Goal: Information Seeking & Learning: Learn about a topic

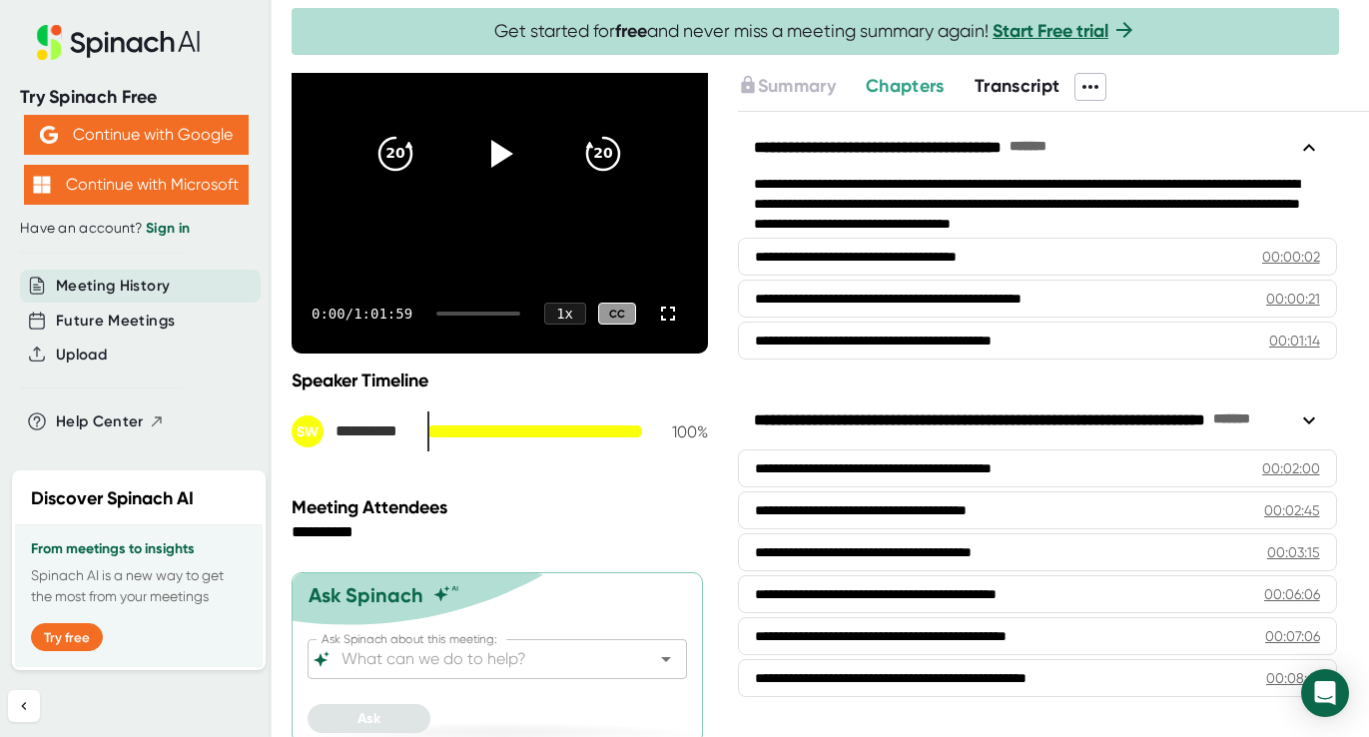
scroll to position [271, 0]
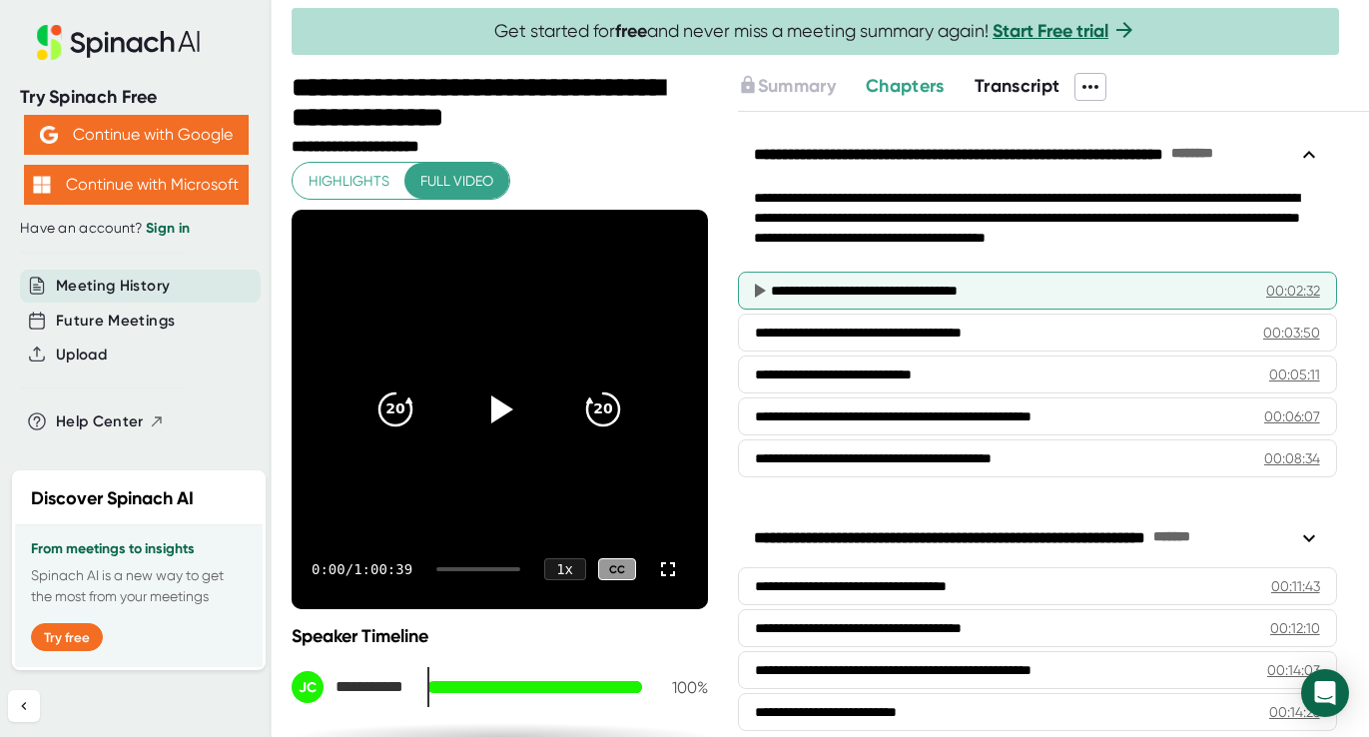
scroll to position [21, 0]
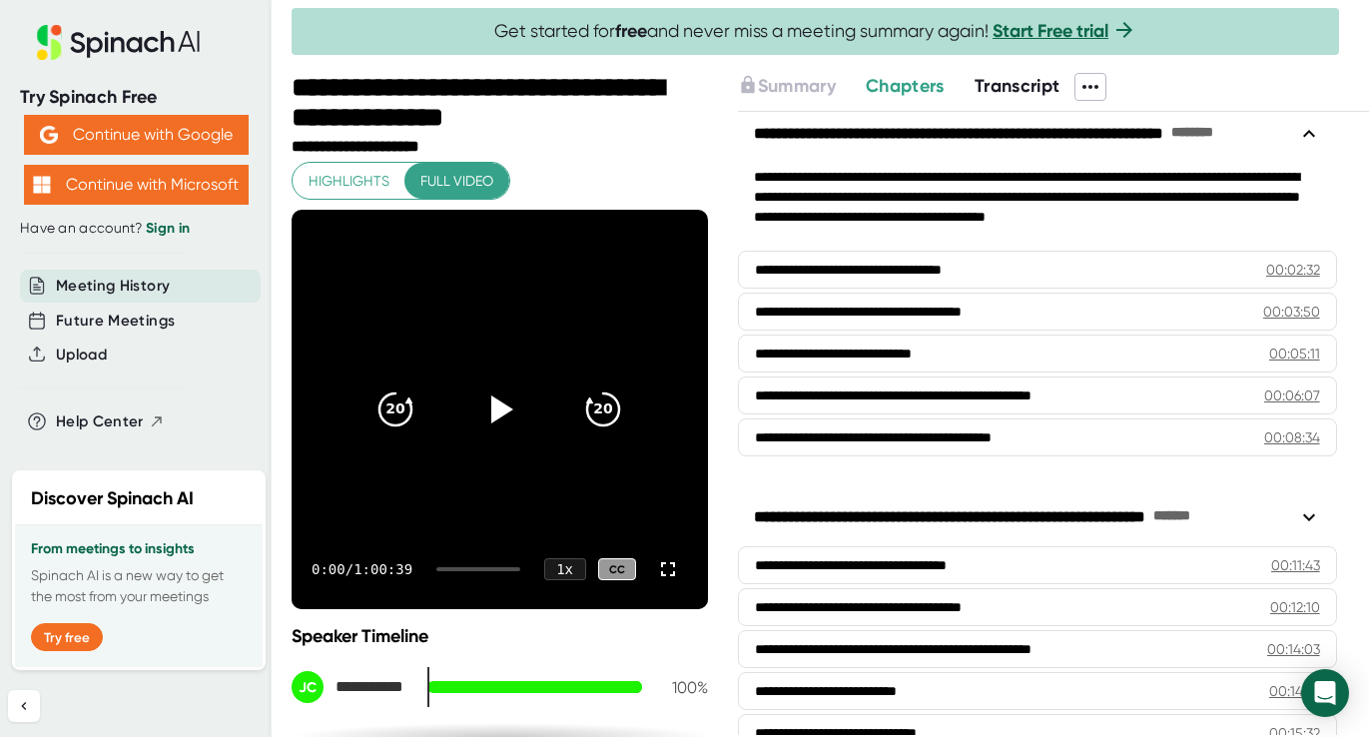
click at [988, 85] on span "Transcript" at bounding box center [1018, 86] width 86 height 22
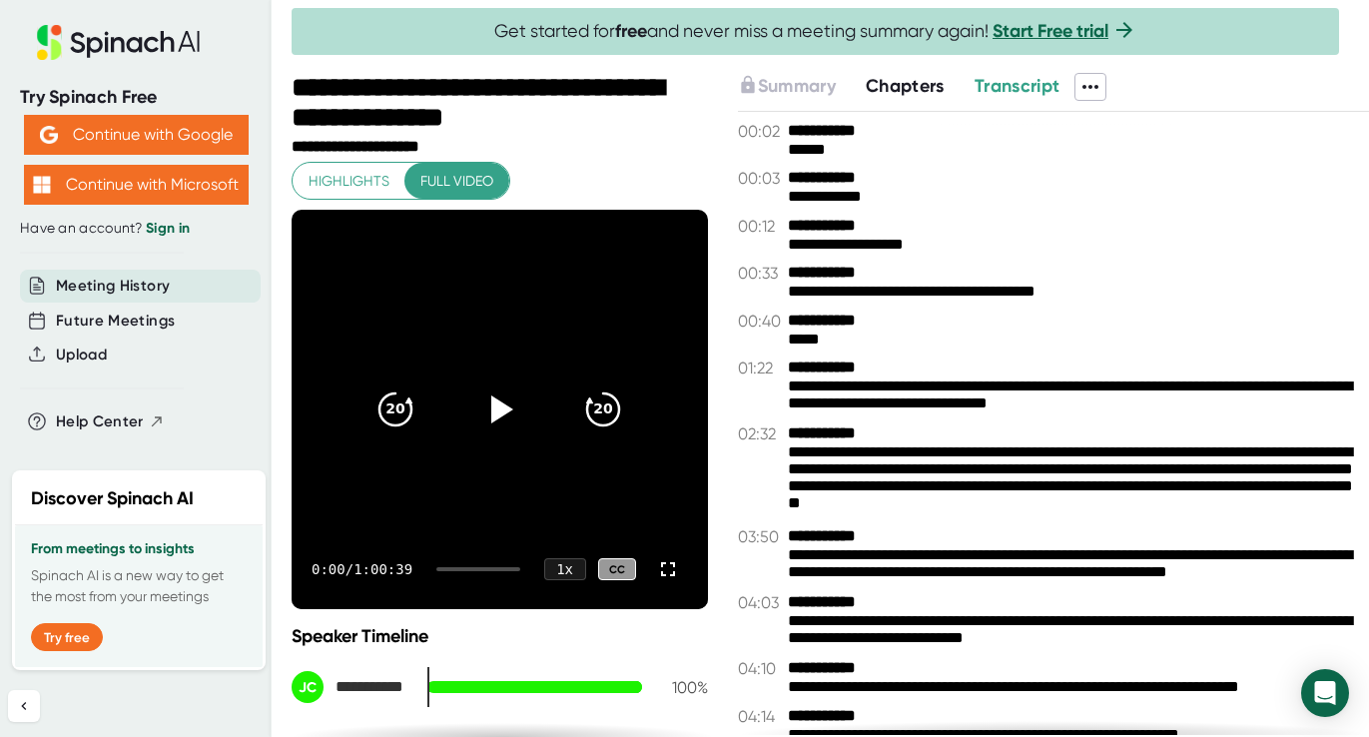
click at [1094, 85] on icon at bounding box center [1091, 87] width 24 height 24
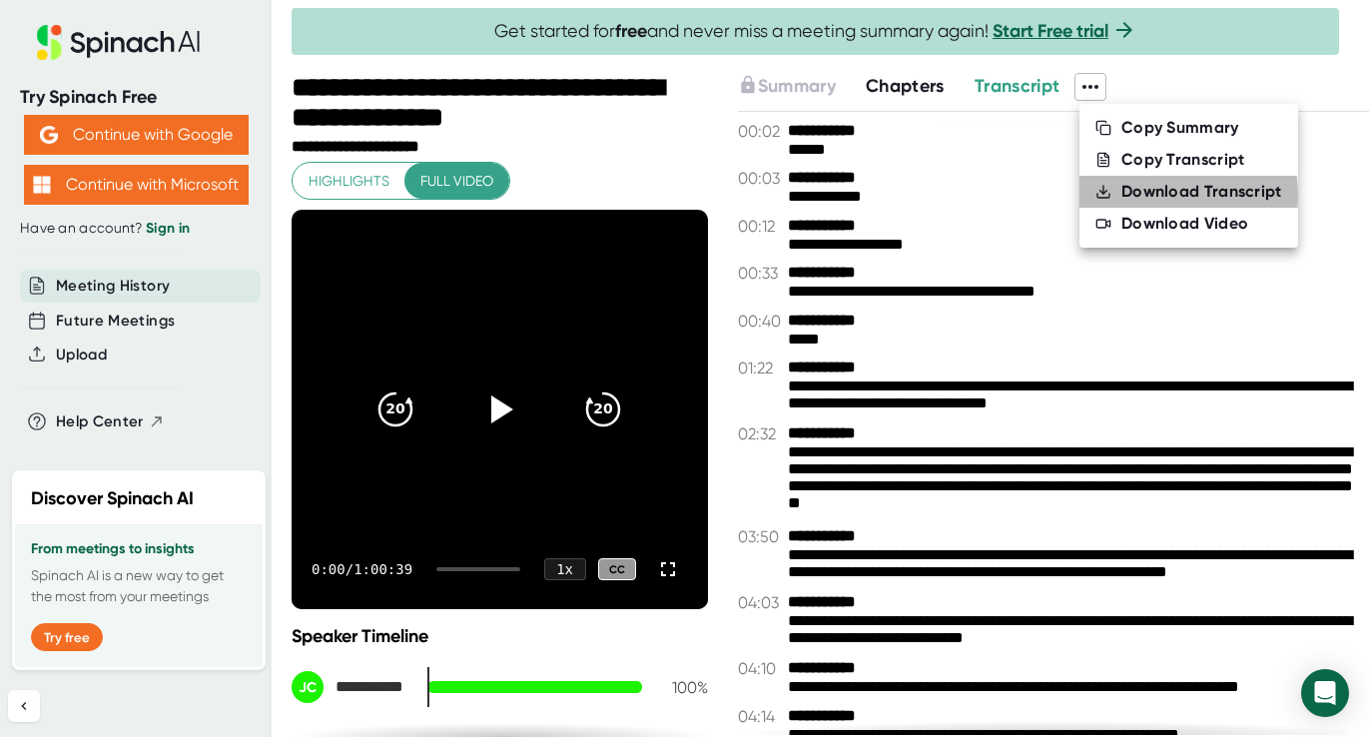
click at [1138, 196] on div "Download Transcript" at bounding box center [1202, 192] width 161 height 20
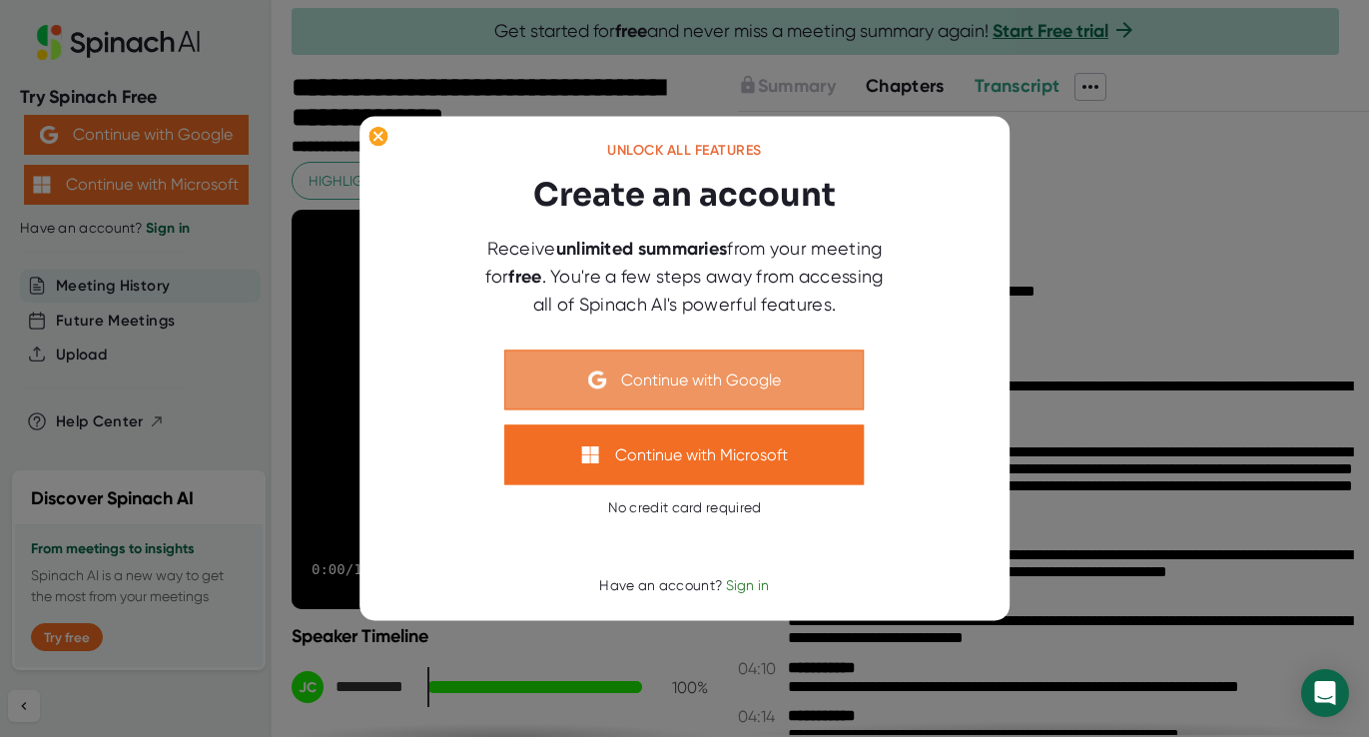
click at [683, 376] on button "Continue with Google" at bounding box center [685, 381] width 360 height 60
click at [675, 383] on button "Continue with Google" at bounding box center [685, 381] width 360 height 60
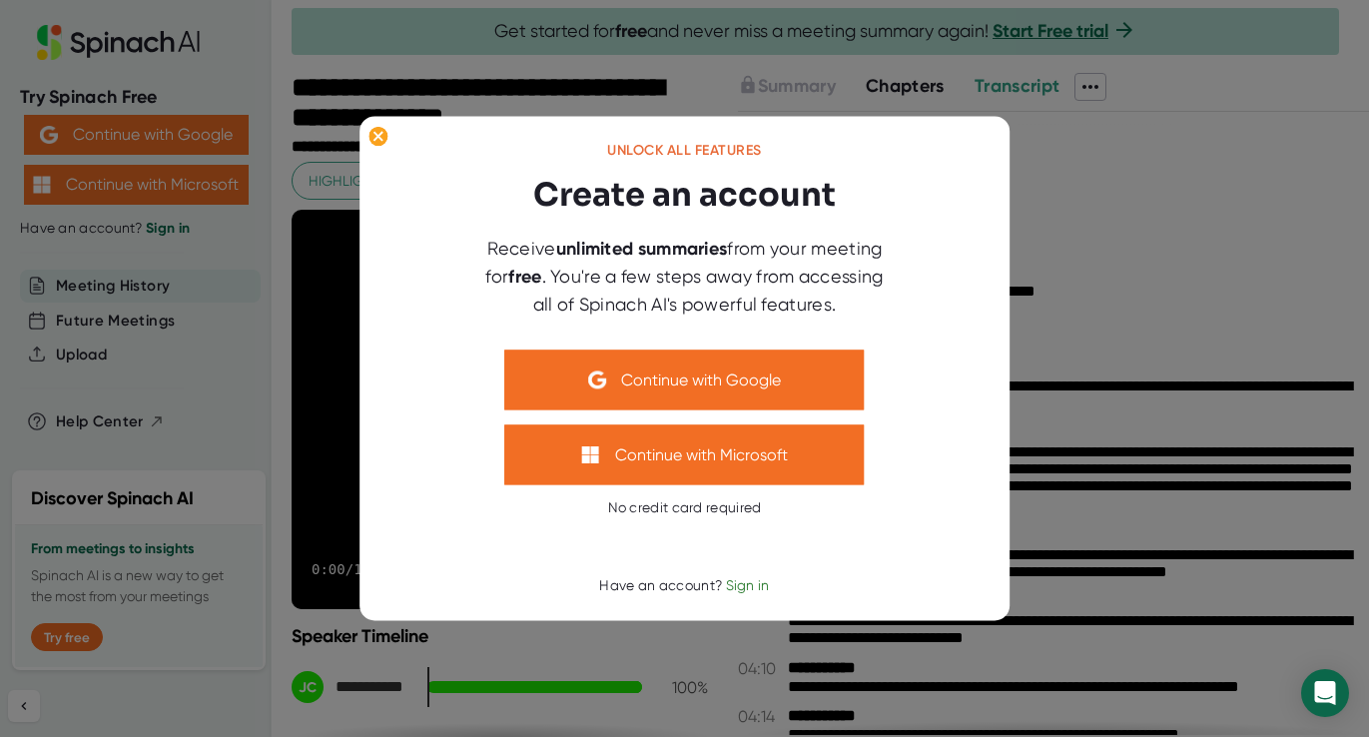
click at [1243, 217] on div at bounding box center [684, 368] width 1369 height 737
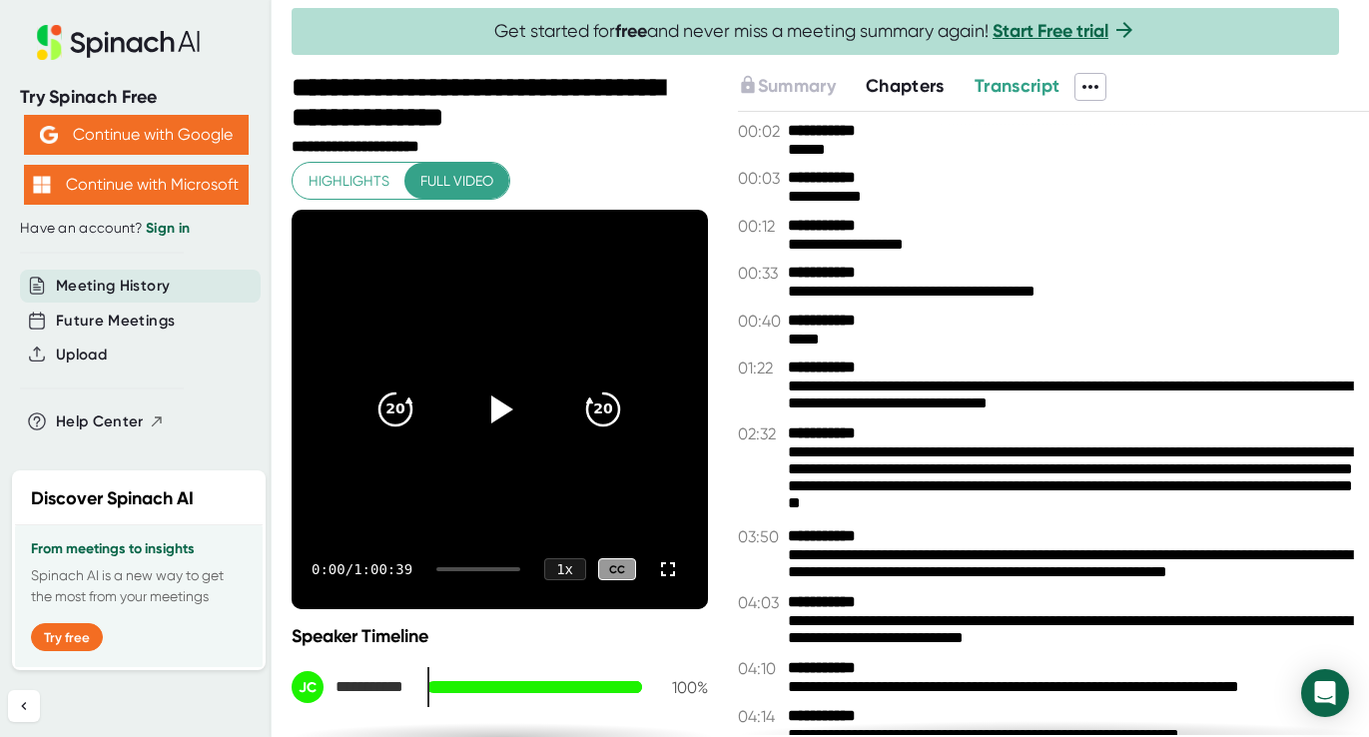
click at [1092, 93] on icon at bounding box center [1091, 87] width 24 height 24
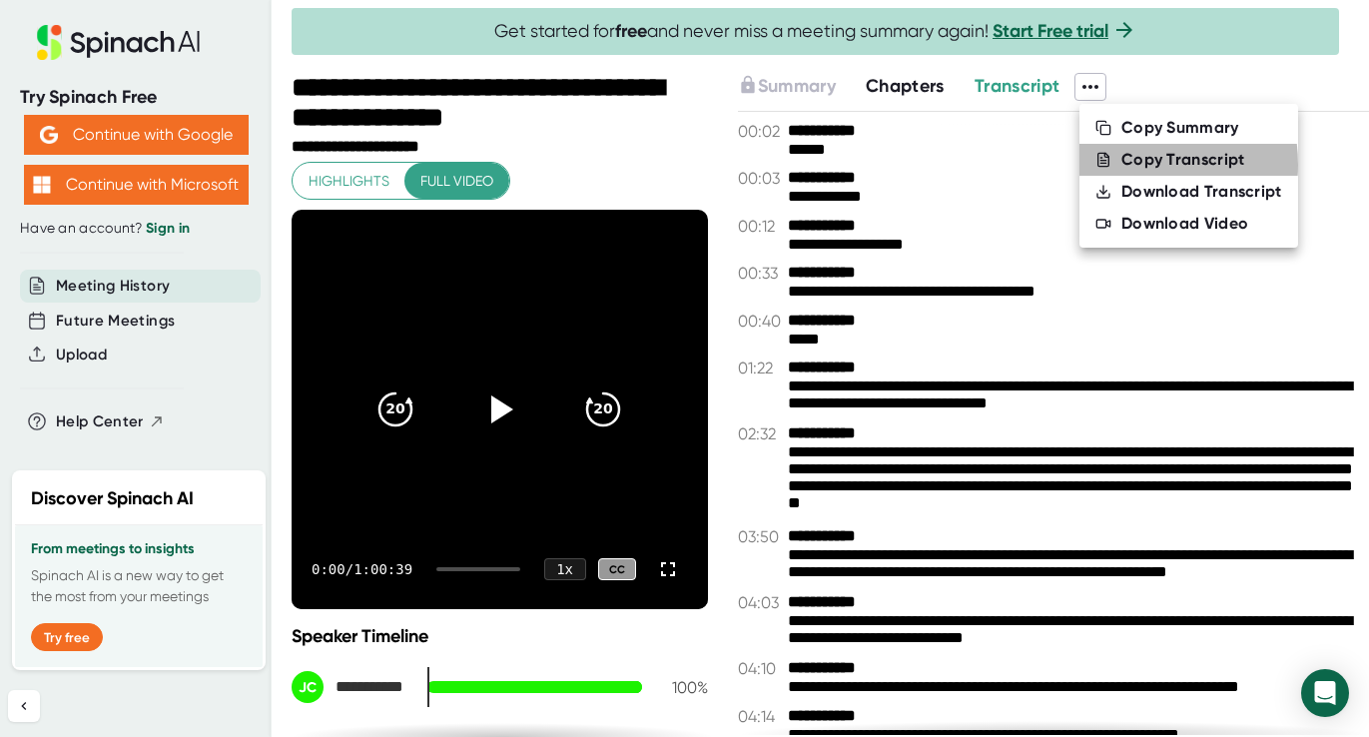
click at [1117, 165] on li "Copy Transcript" at bounding box center [1189, 160] width 219 height 32
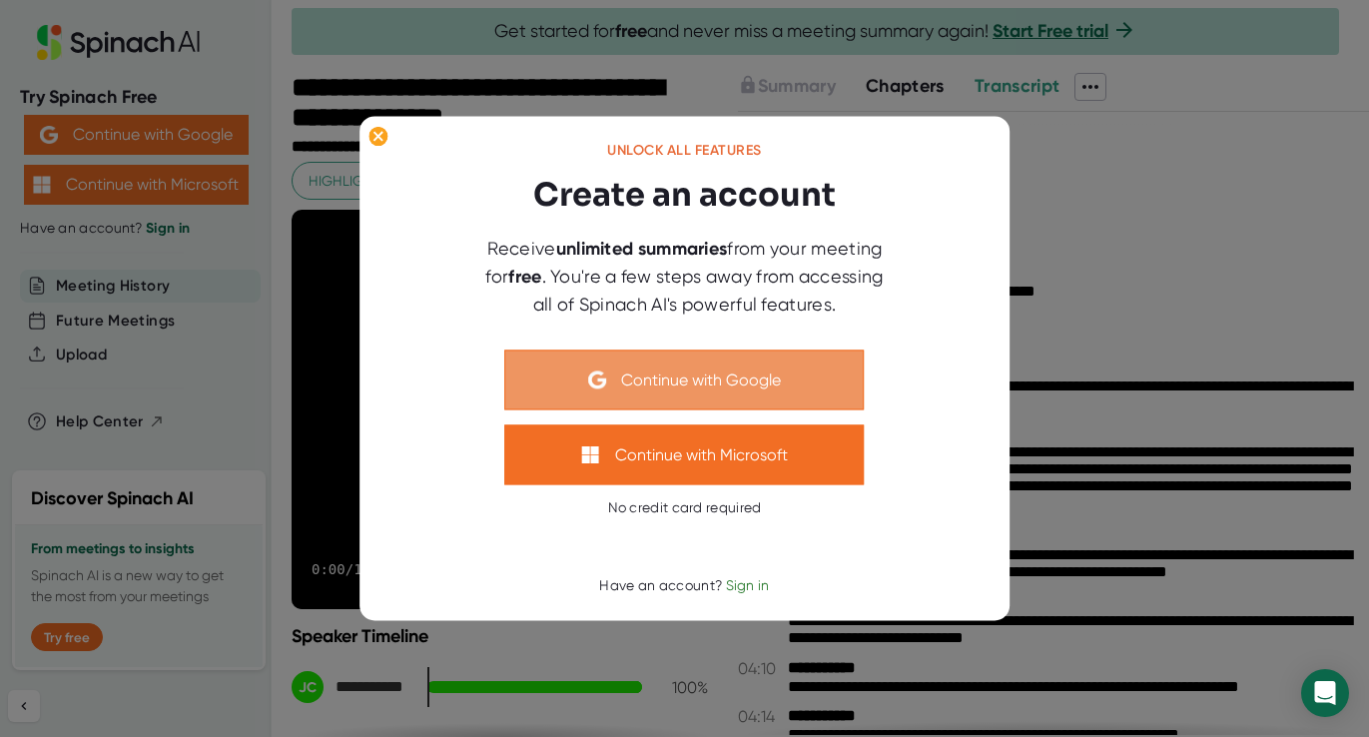
click at [695, 366] on button "Continue with Google" at bounding box center [685, 381] width 360 height 60
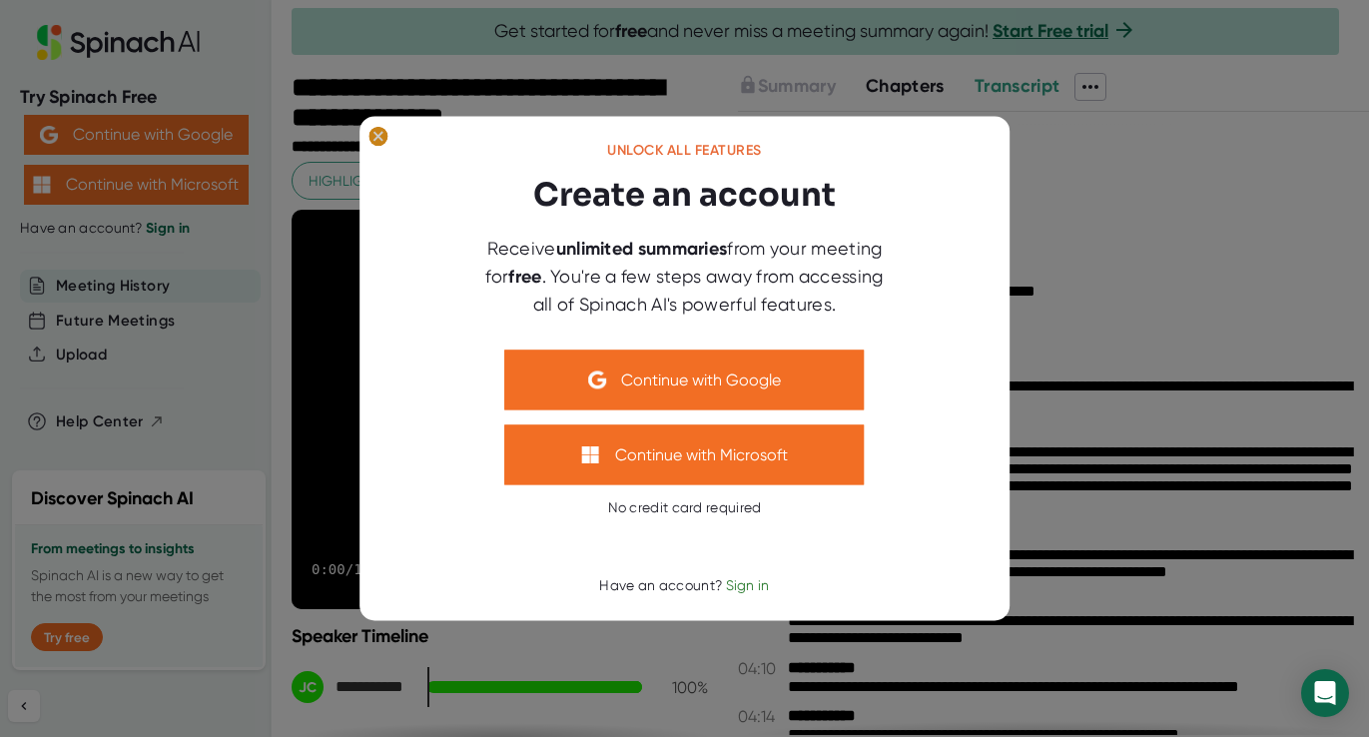
click at [379, 134] on ellipse at bounding box center [378, 137] width 19 height 20
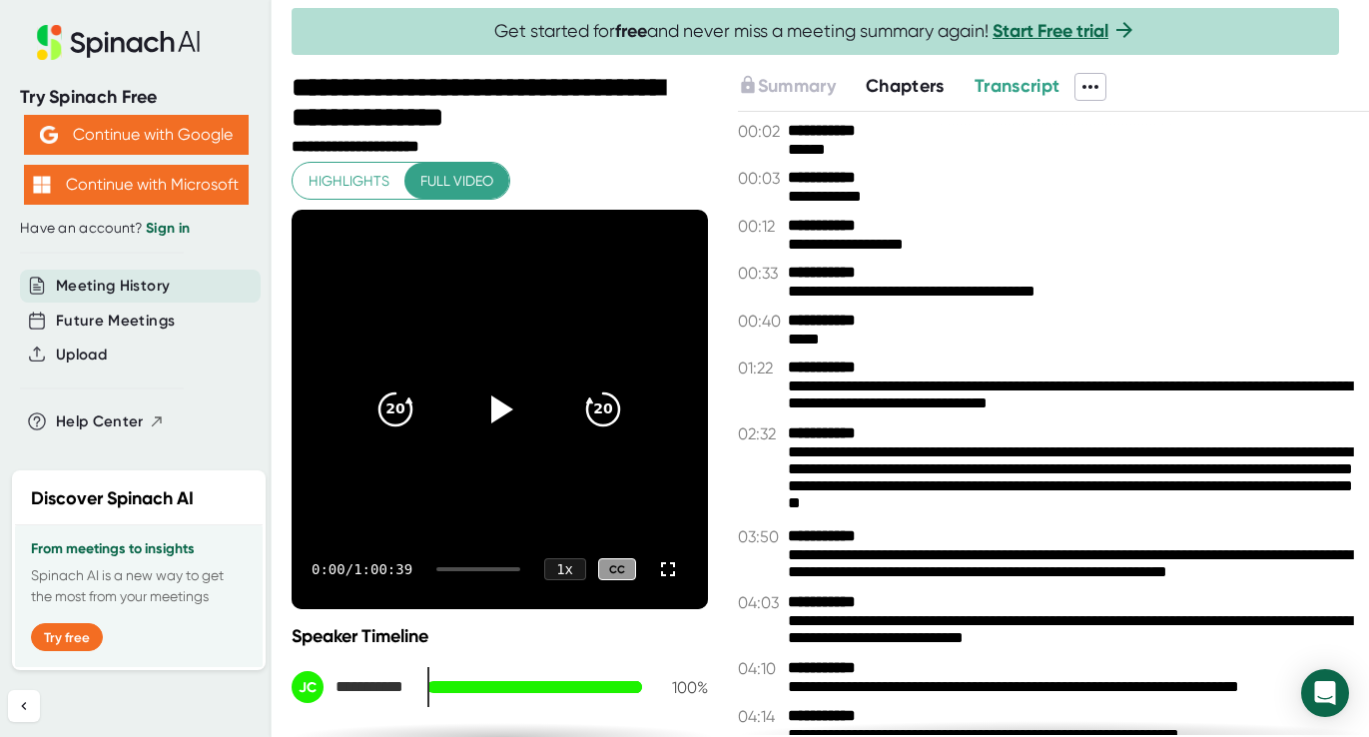
click at [1096, 89] on icon at bounding box center [1091, 87] width 24 height 24
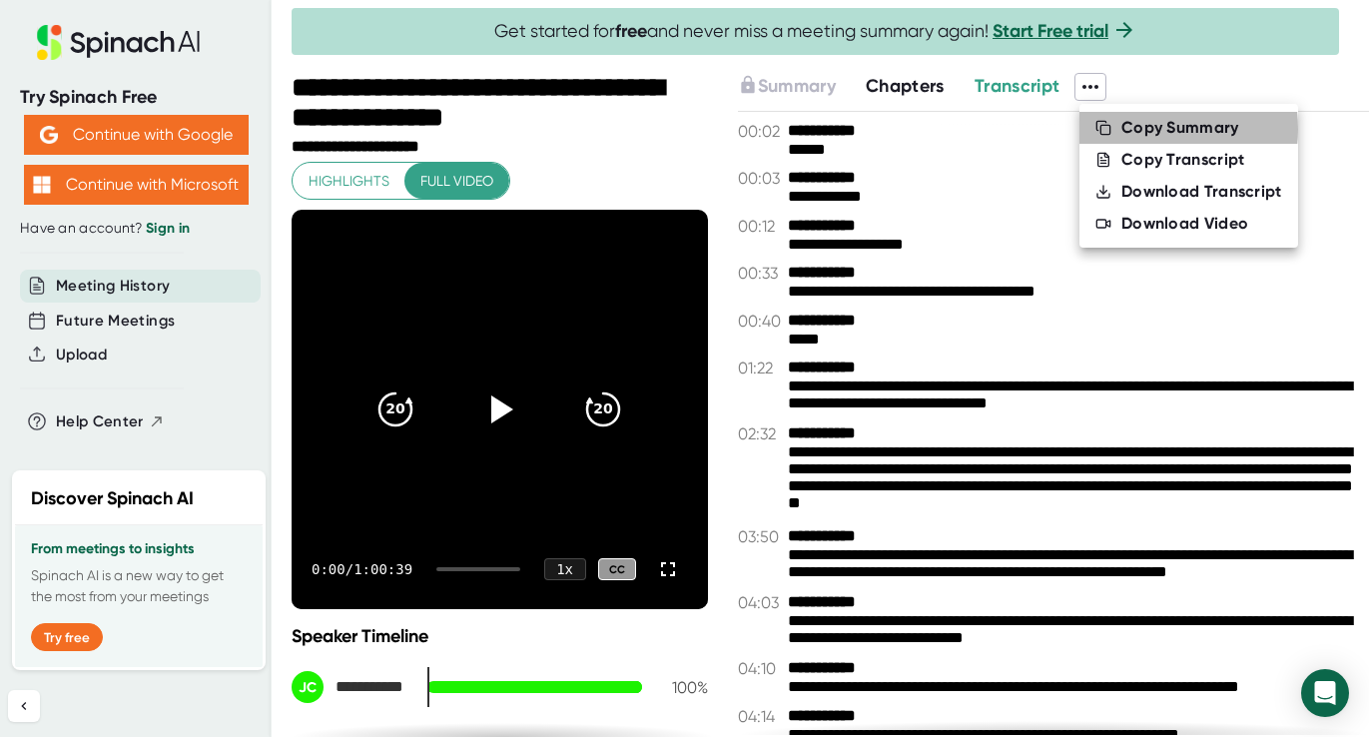
click at [1134, 129] on div "Copy Summary" at bounding box center [1181, 128] width 118 height 20
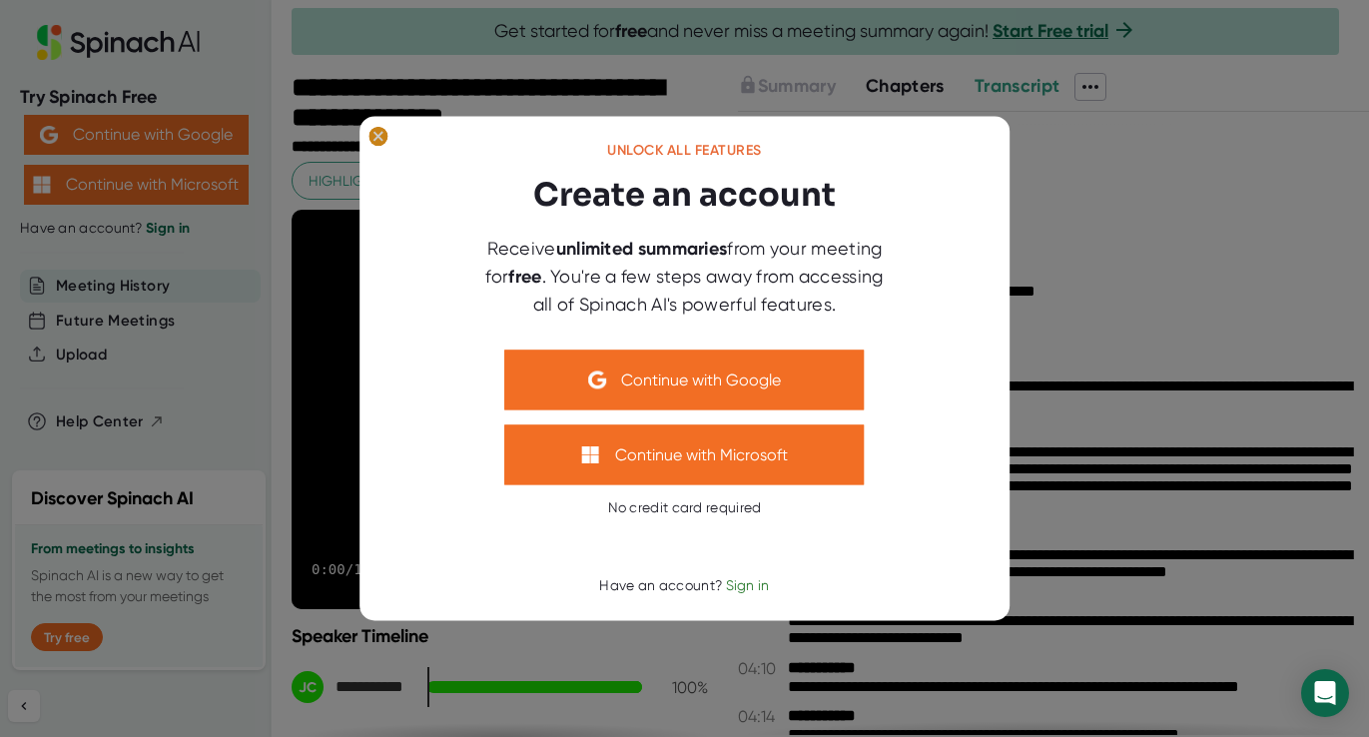
click at [379, 139] on icon at bounding box center [378, 136] width 9 height 9
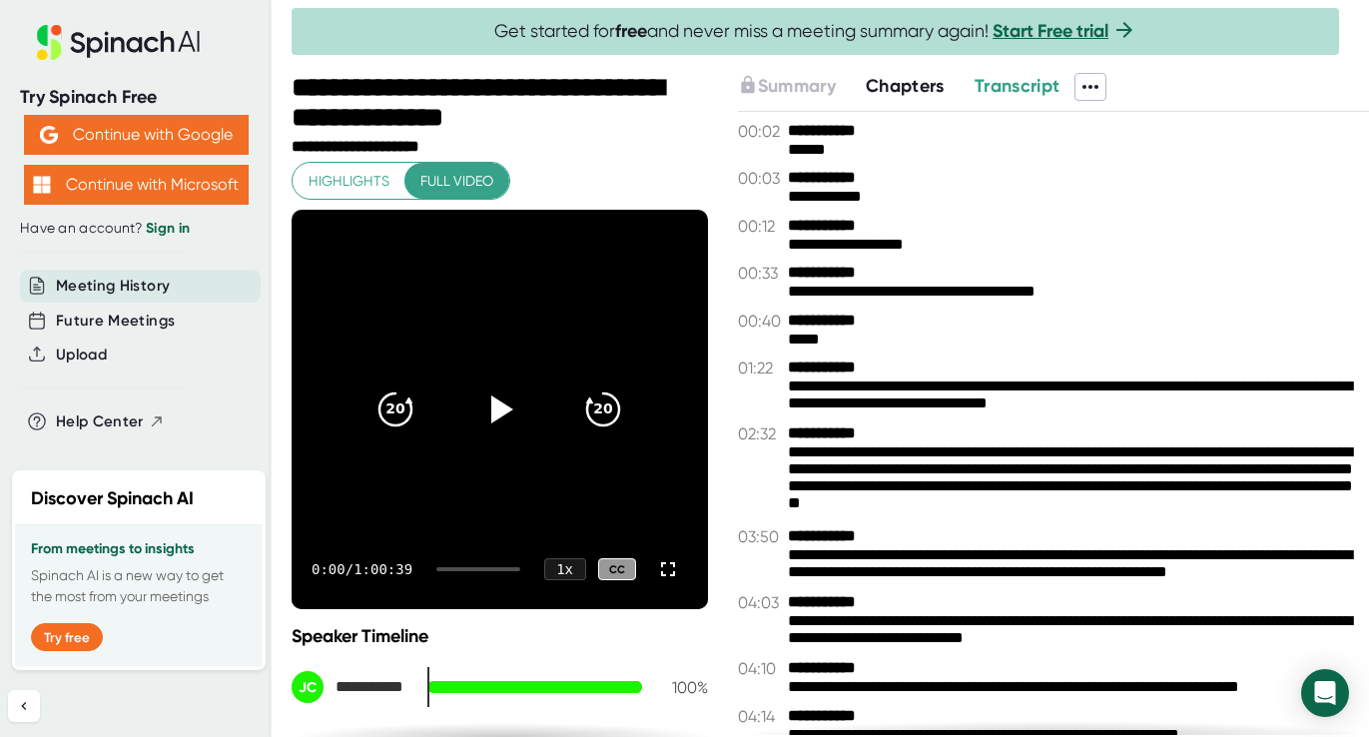
click at [929, 81] on span "Chapters" at bounding box center [905, 86] width 79 height 22
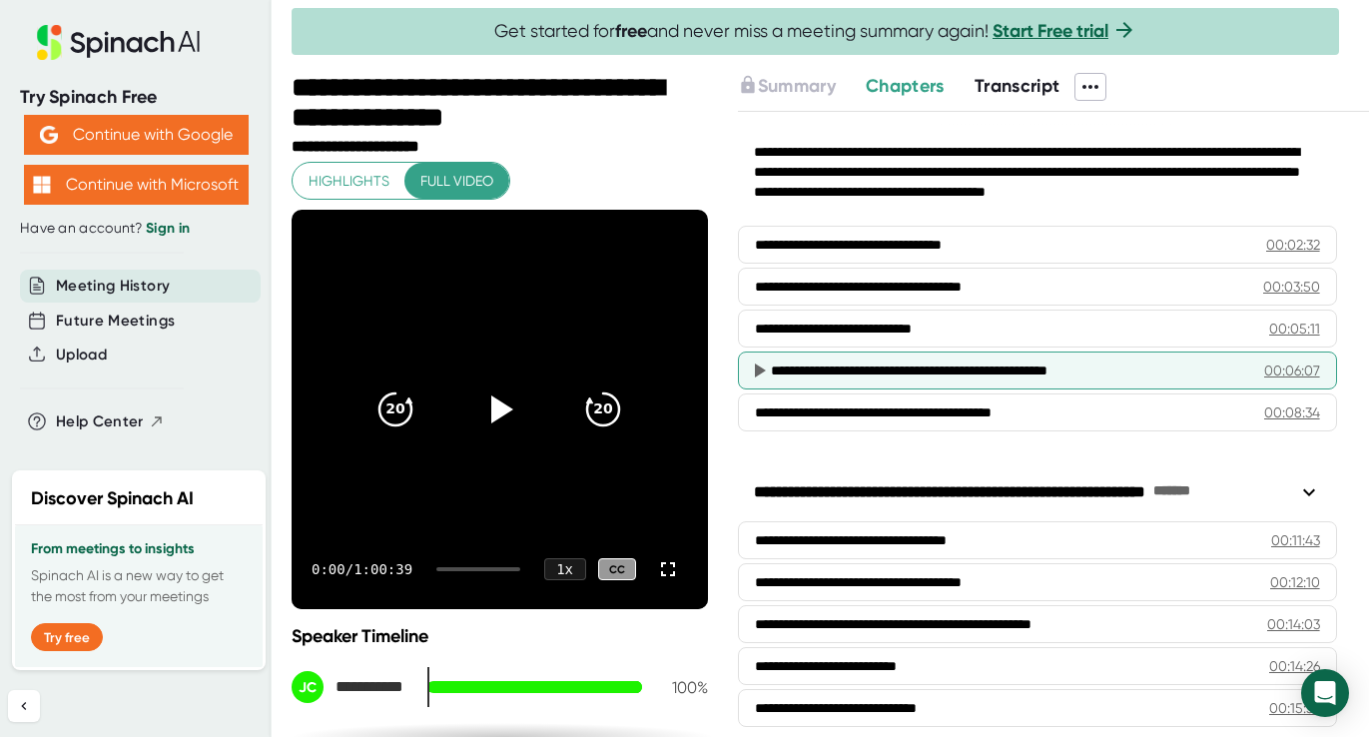
scroll to position [48, 0]
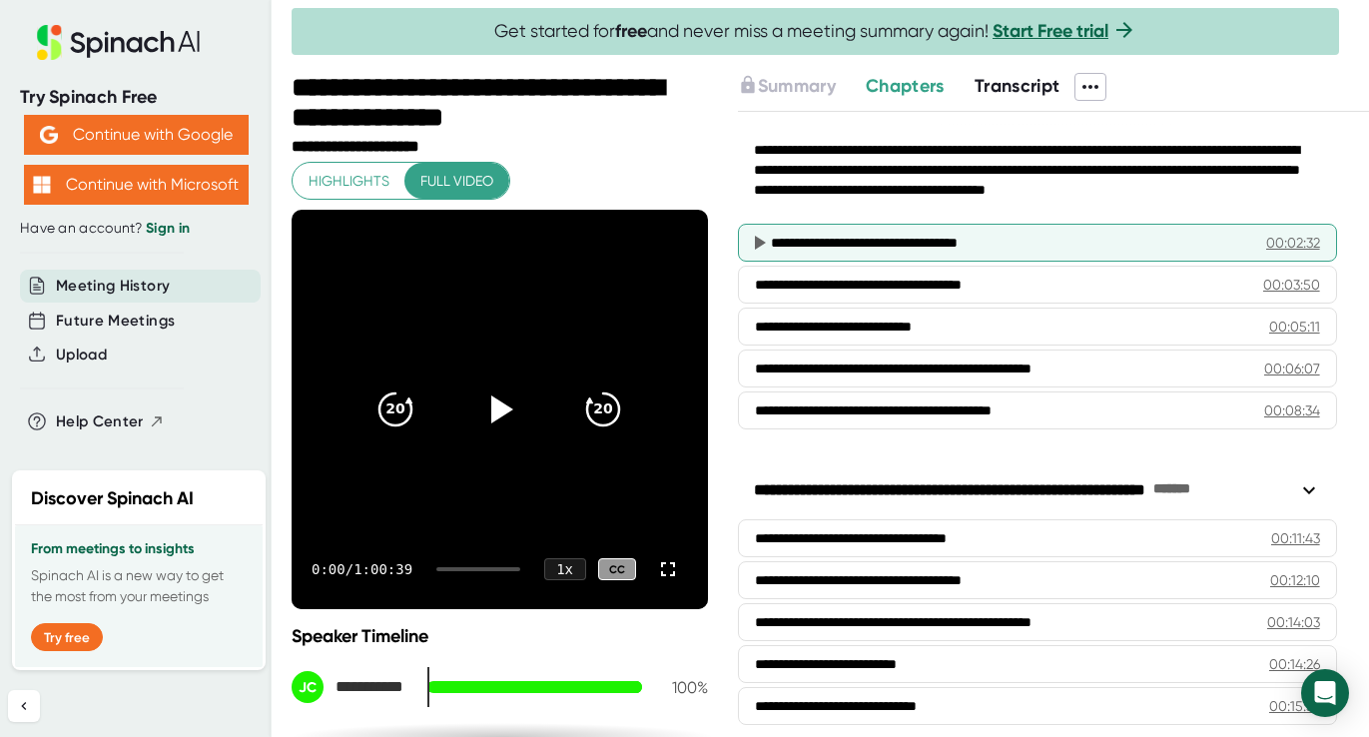
click at [906, 247] on div "**********" at bounding box center [1010, 243] width 478 height 20
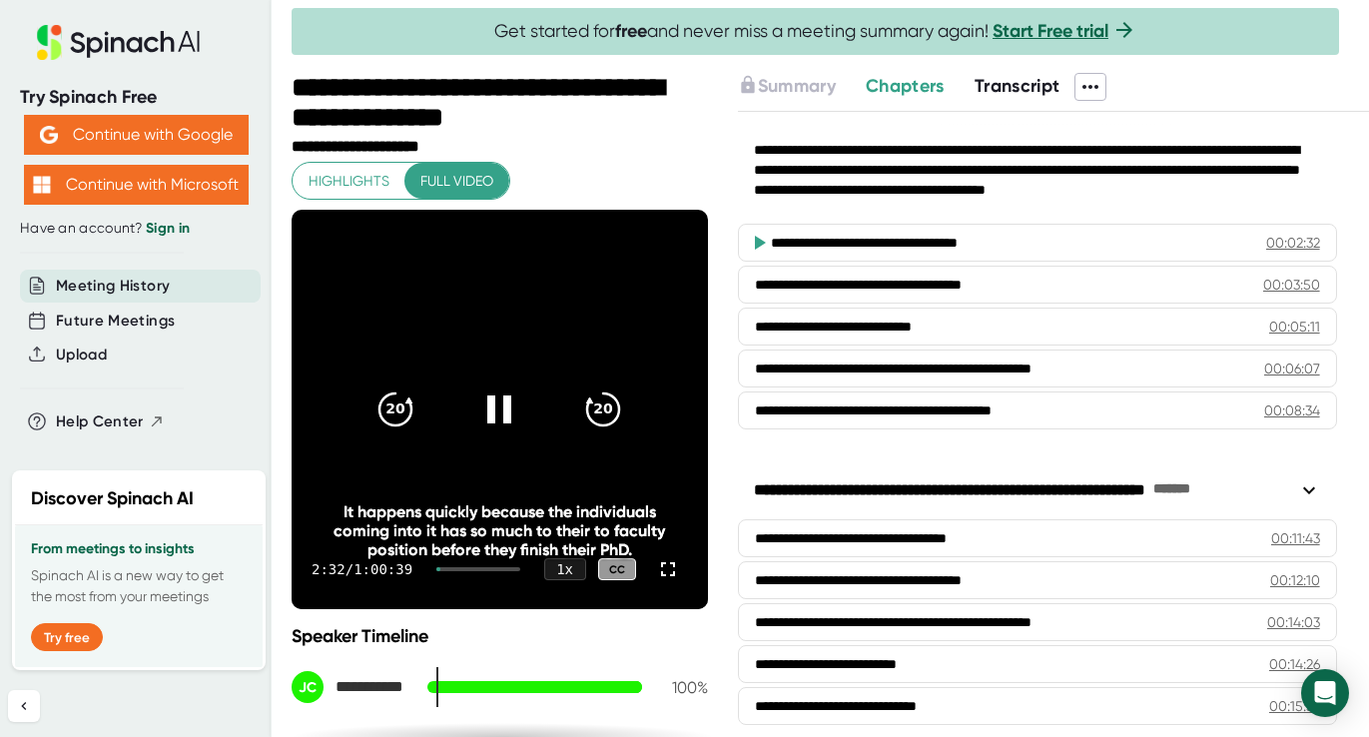
click at [906, 258] on div "**********" at bounding box center [1037, 243] width 599 height 38
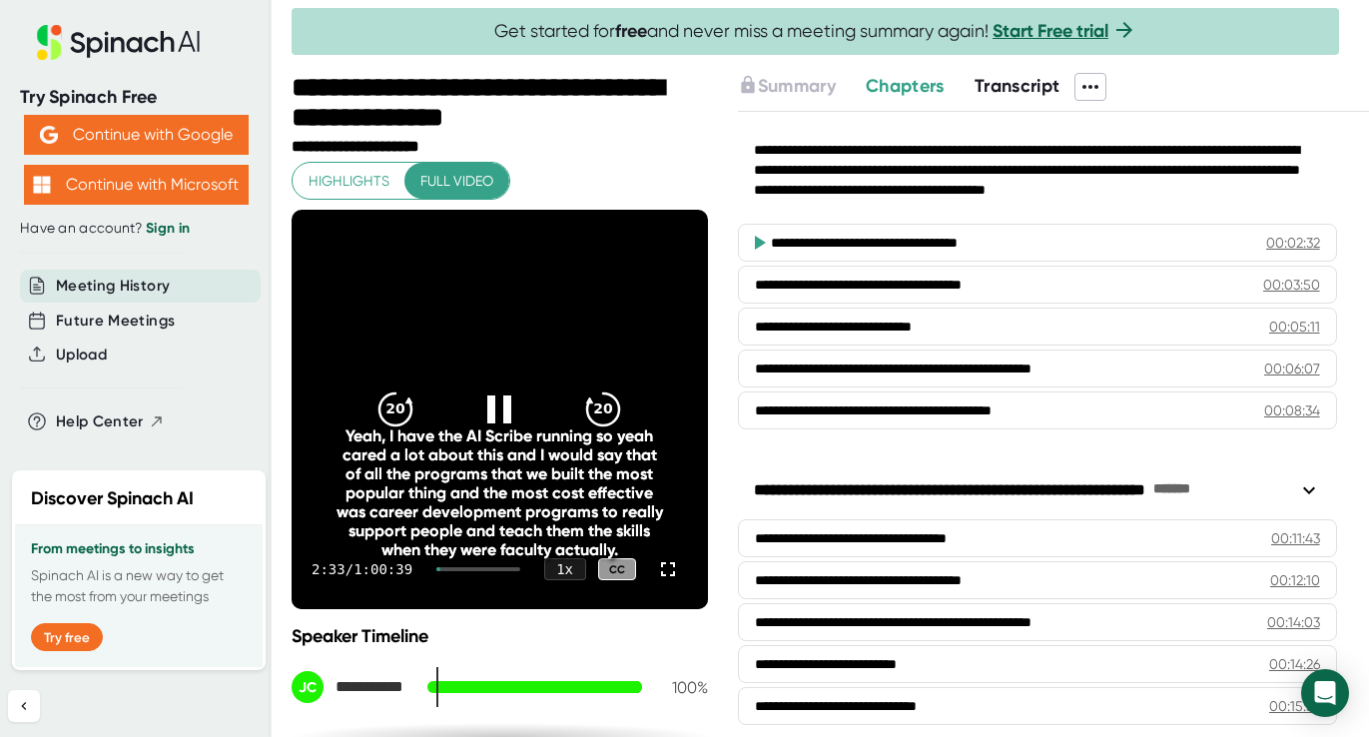
click at [757, 246] on icon at bounding box center [760, 243] width 11 height 14
click at [490, 417] on icon at bounding box center [499, 409] width 25 height 29
